Goal: Task Accomplishment & Management: Manage account settings

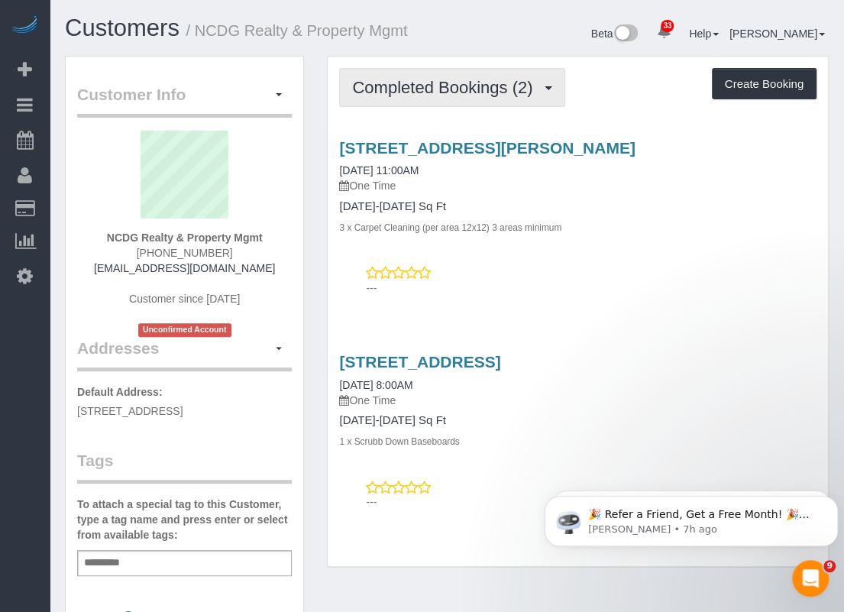
click at [540, 88] on span "Completed Bookings (2)" at bounding box center [446, 87] width 188 height 19
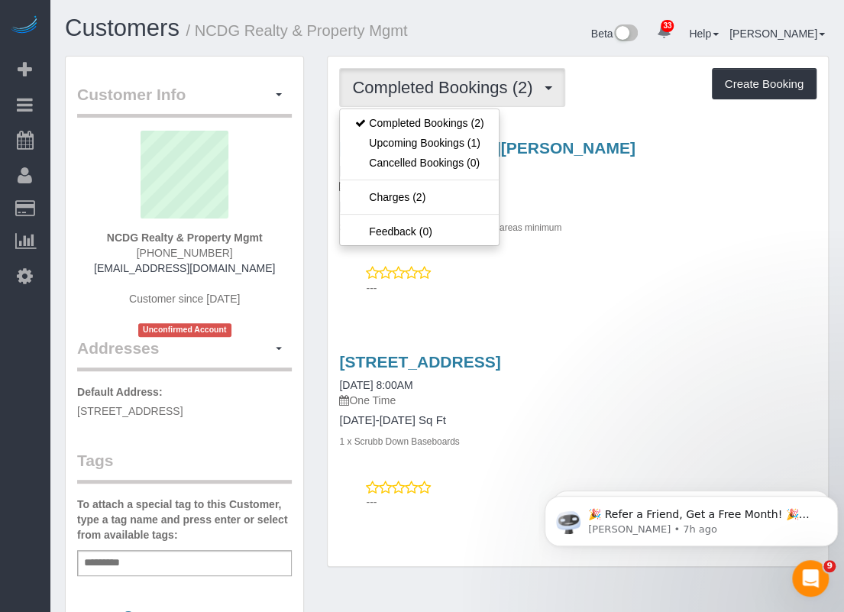
click at [540, 88] on span "Completed Bookings (2)" at bounding box center [446, 87] width 188 height 19
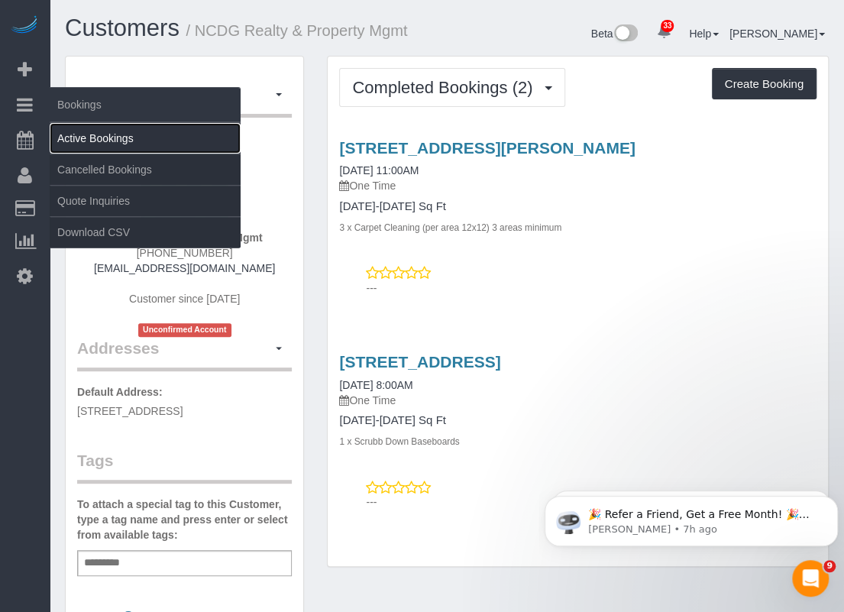
click at [90, 134] on link "Active Bookings" at bounding box center [145, 138] width 191 height 31
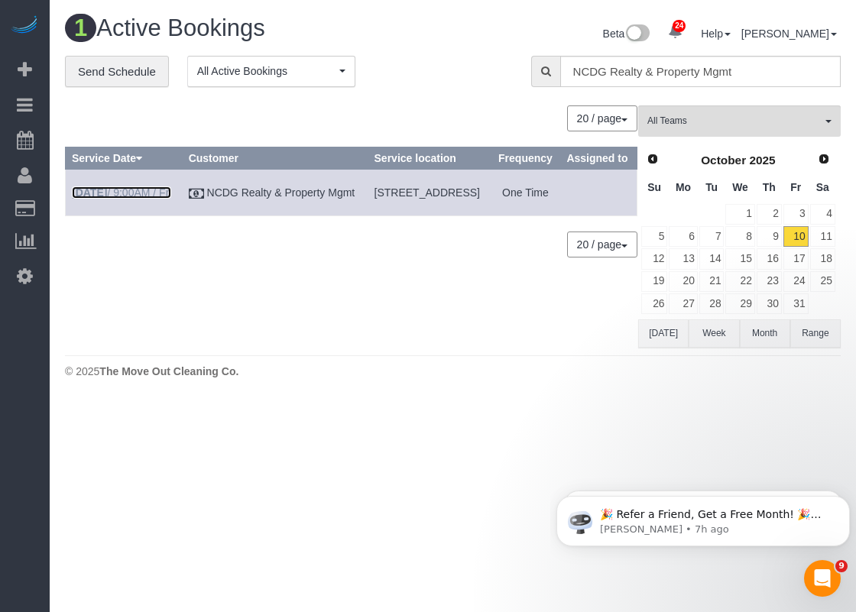
click at [156, 199] on link "[DATE] 9:00AM / Fri" at bounding box center [121, 192] width 99 height 12
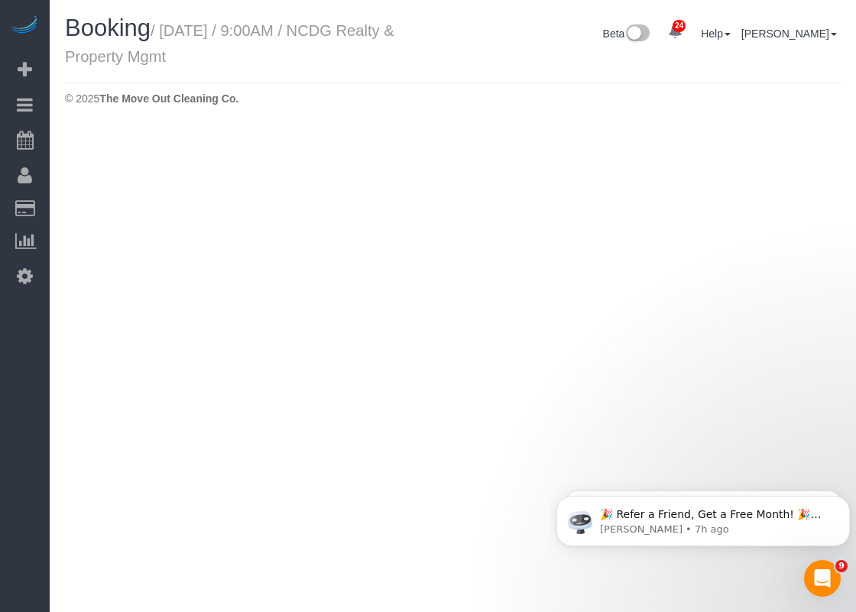
select select "[GEOGRAPHIC_DATA]"
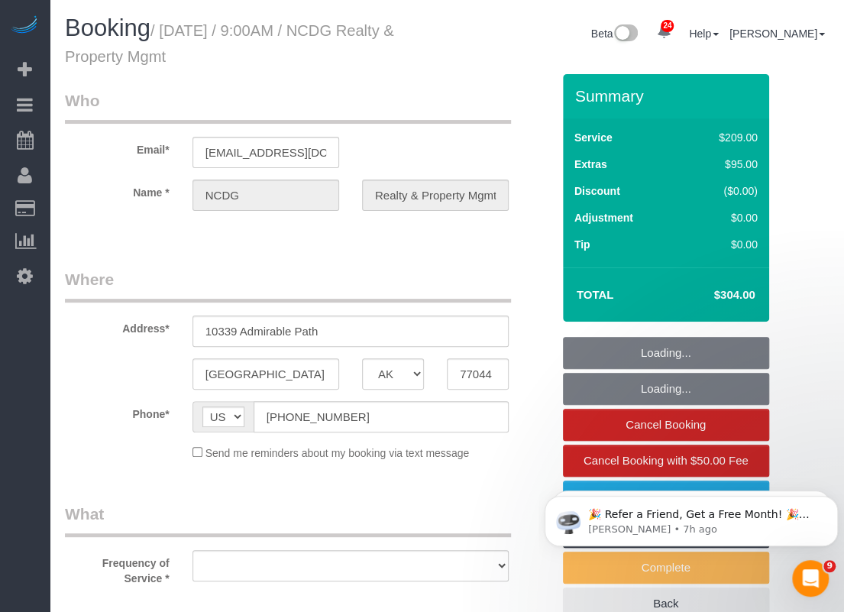
select select "object:6103"
select select "3"
select select "object:6129"
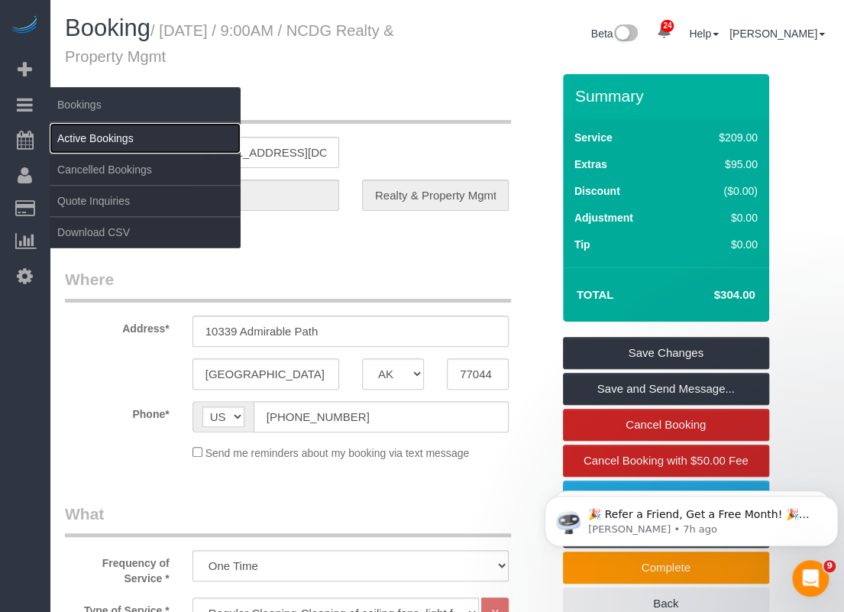
click at [79, 134] on link "Active Bookings" at bounding box center [145, 138] width 191 height 31
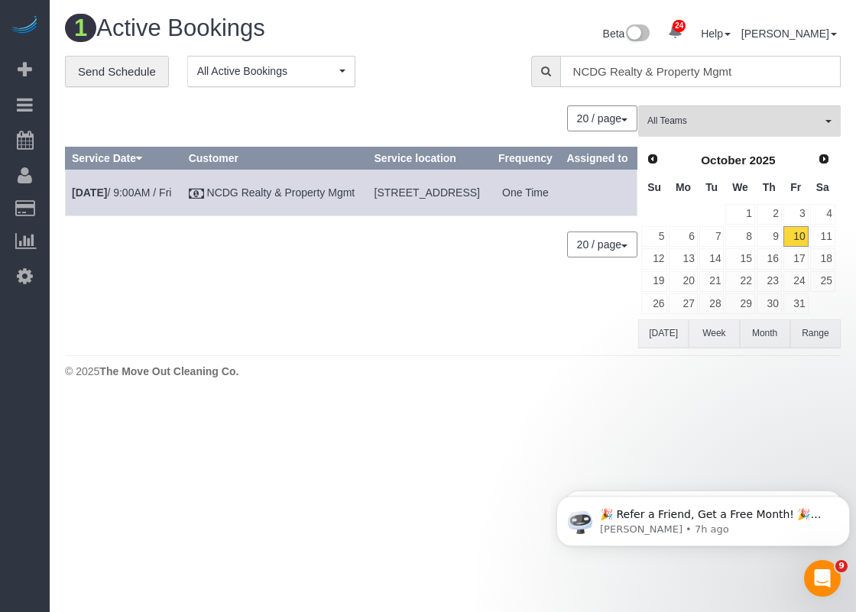
click at [708, 69] on input "NCDG Realty & Property Mgmt" at bounding box center [700, 71] width 280 height 31
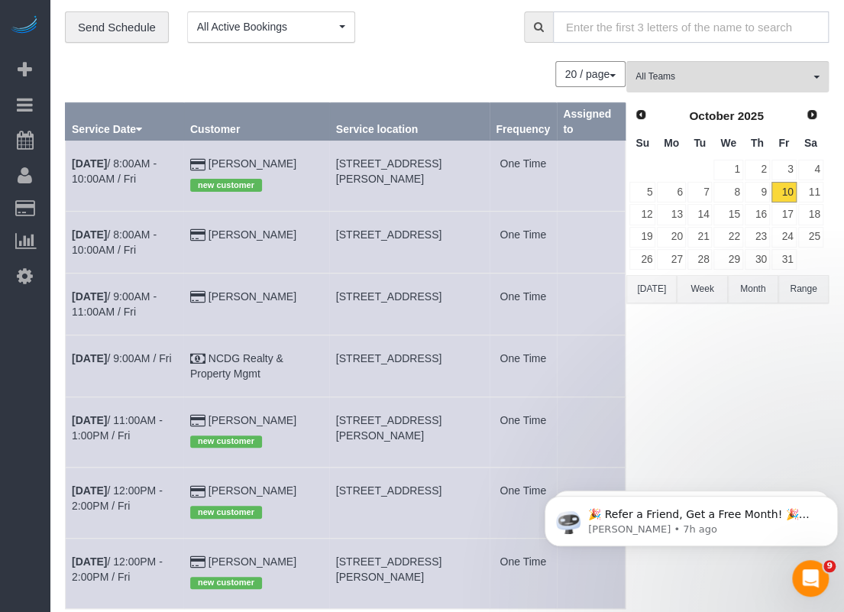
scroll to position [76, 0]
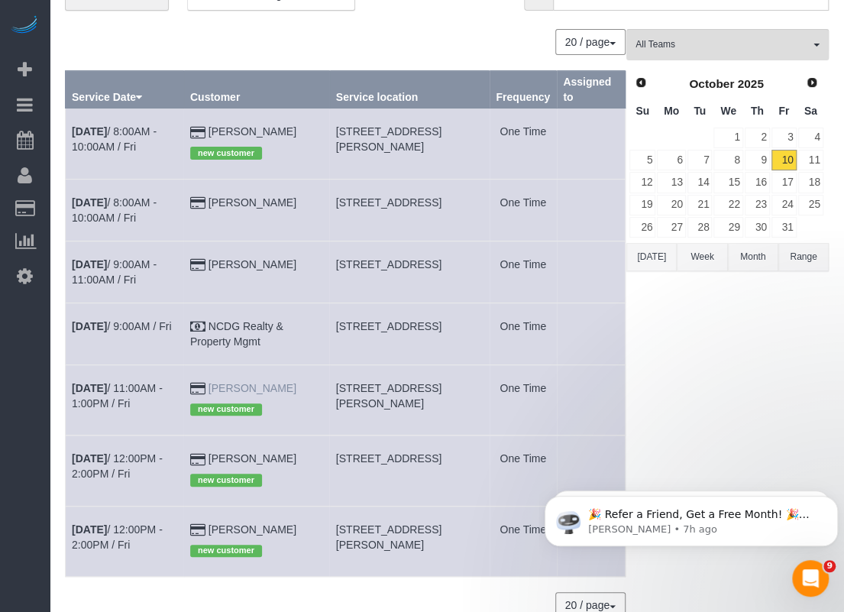
drag, startPoint x: 293, startPoint y: 381, endPoint x: 225, endPoint y: 384, distance: 68.8
click at [225, 384] on td "[PERSON_NAME] new customer" at bounding box center [256, 400] width 146 height 70
copy link "[PERSON_NAME]"
drag, startPoint x: 352, startPoint y: 388, endPoint x: 436, endPoint y: 390, distance: 83.3
click at [436, 390] on span "[STREET_ADDRESS][PERSON_NAME]" at bounding box center [388, 396] width 105 height 28
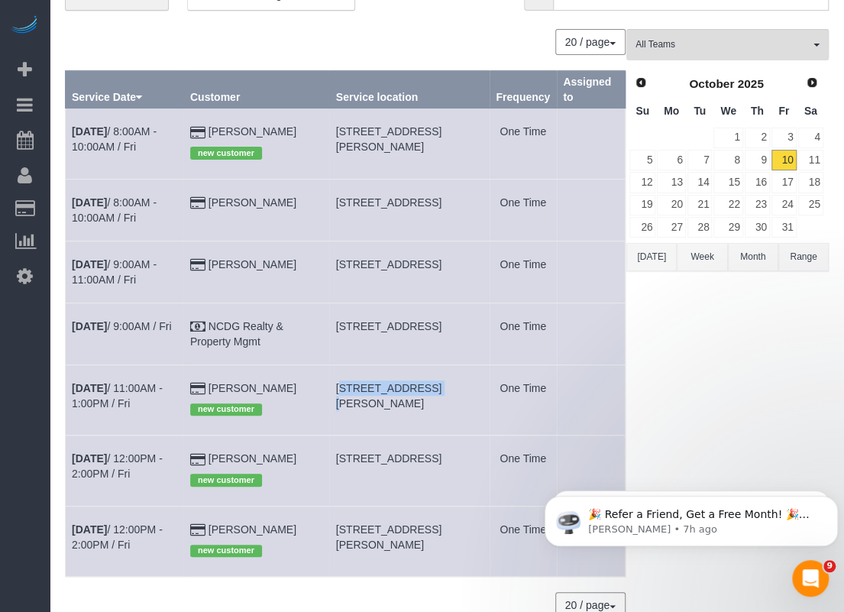
copy span "[GEOGRAPHIC_DATA][PERSON_NAME]"
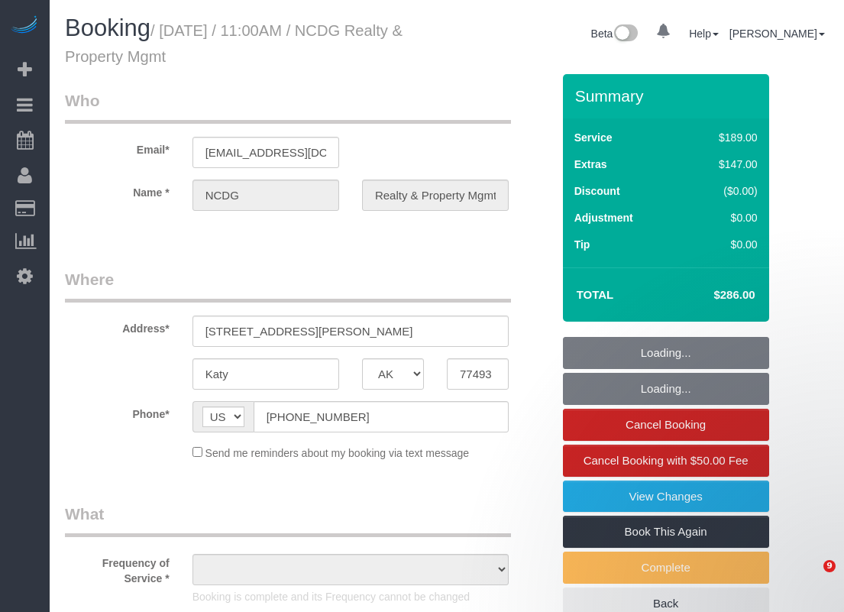
select select "[GEOGRAPHIC_DATA]"
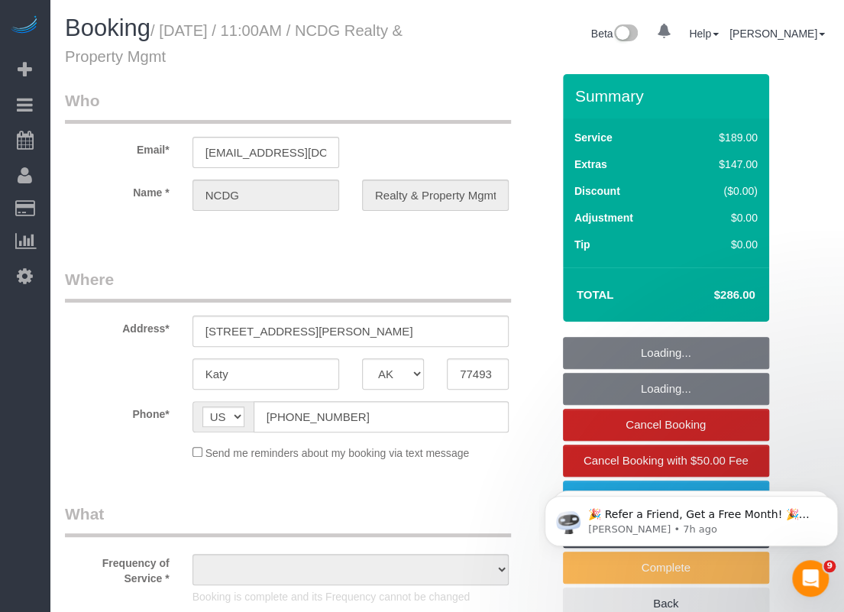
select select "object:802"
select select "3"
select select "object:891"
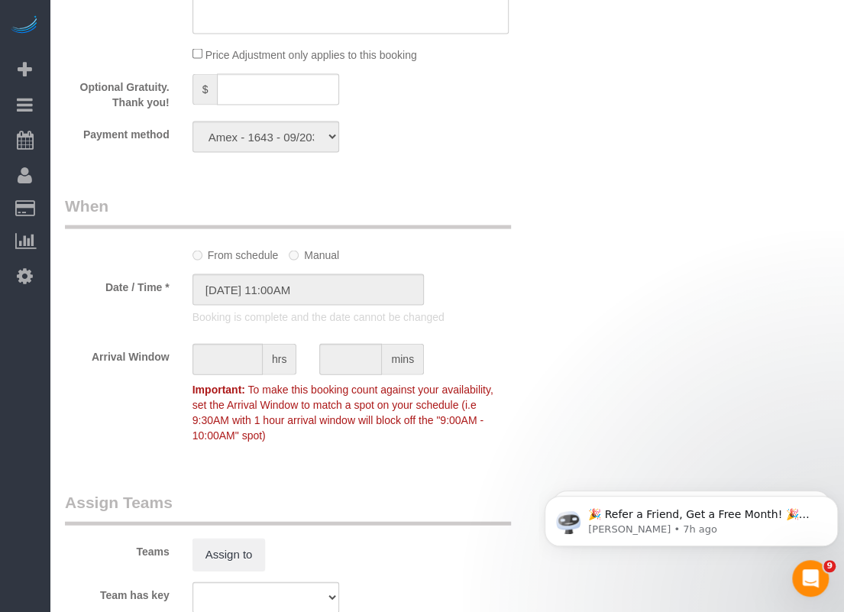
scroll to position [1070, 0]
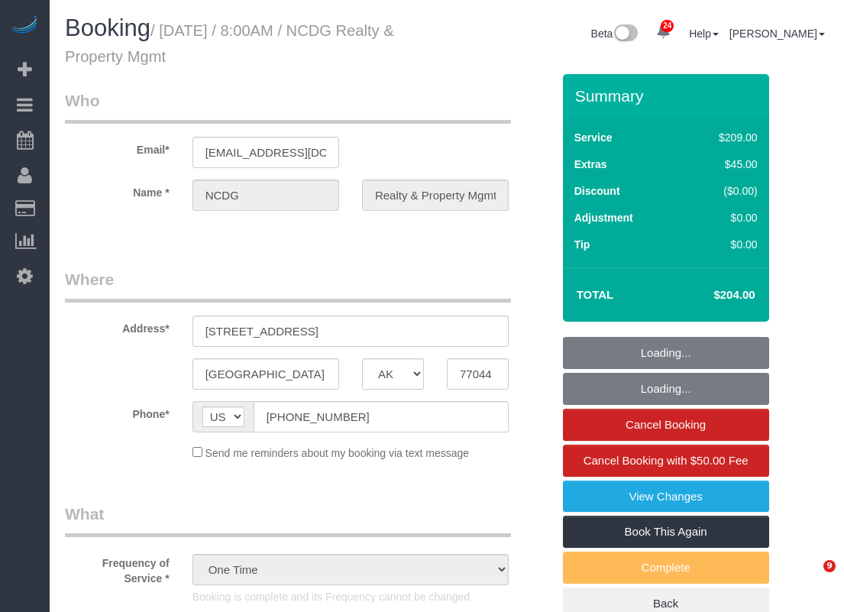
select select "[GEOGRAPHIC_DATA]"
select select "3"
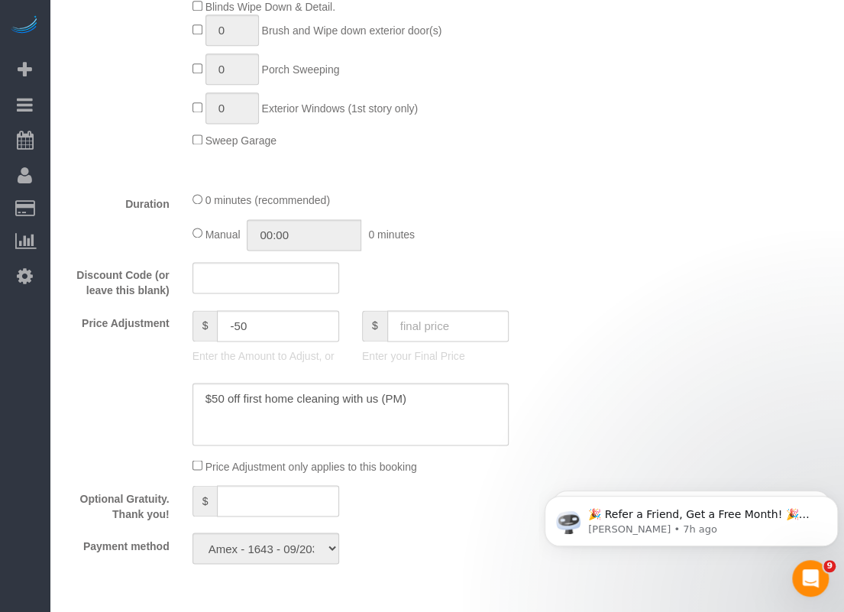
scroll to position [1070, 0]
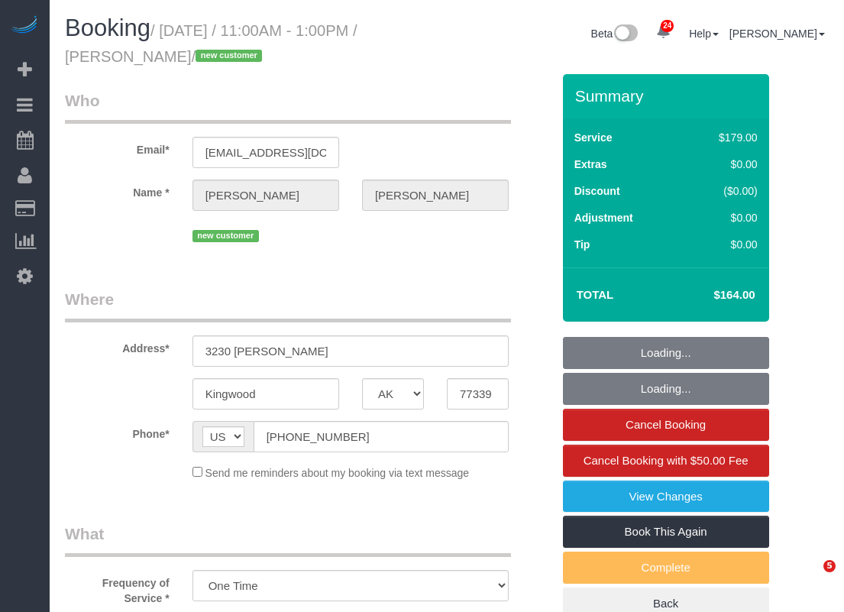
select select "[GEOGRAPHIC_DATA]"
select select "3"
select select "object:893"
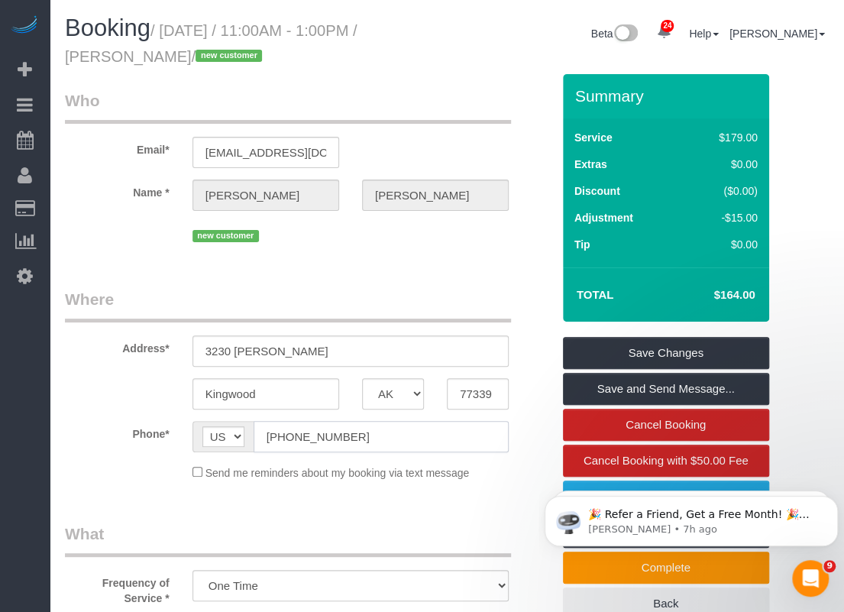
click at [378, 435] on input "(832) 788-6536" at bounding box center [381, 436] width 255 height 31
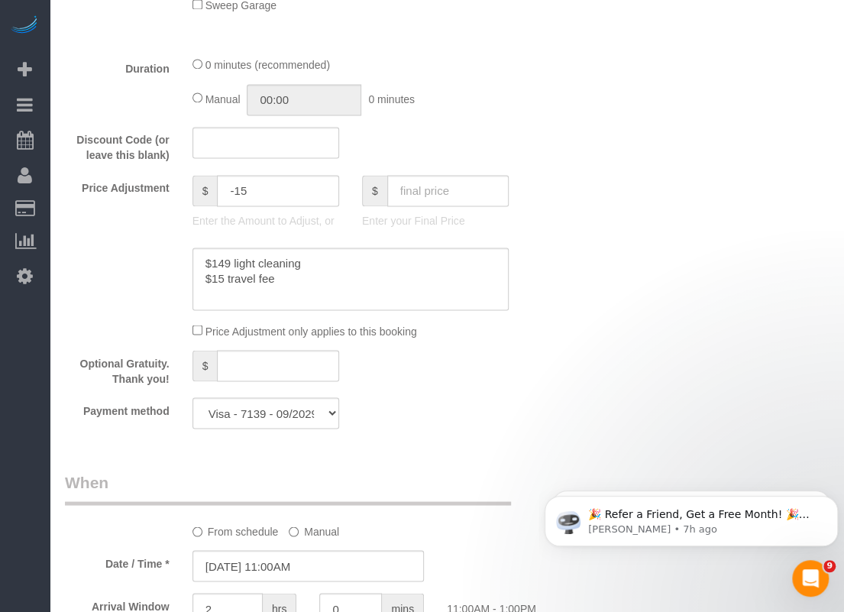
scroll to position [688, 0]
